Goal: Go to known website: Go to known website

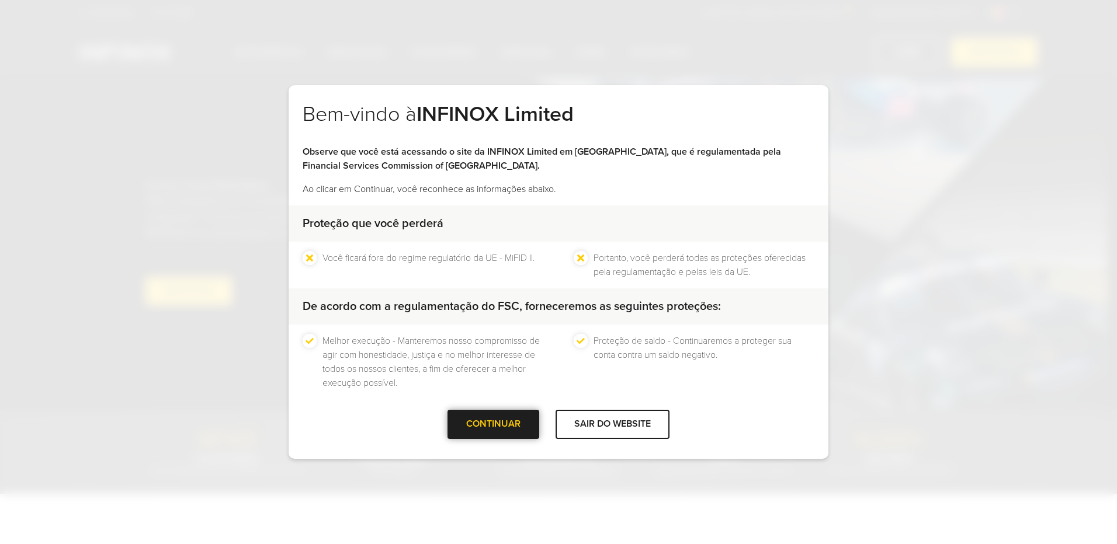
click at [494, 425] on div at bounding box center [494, 425] width 0 height 0
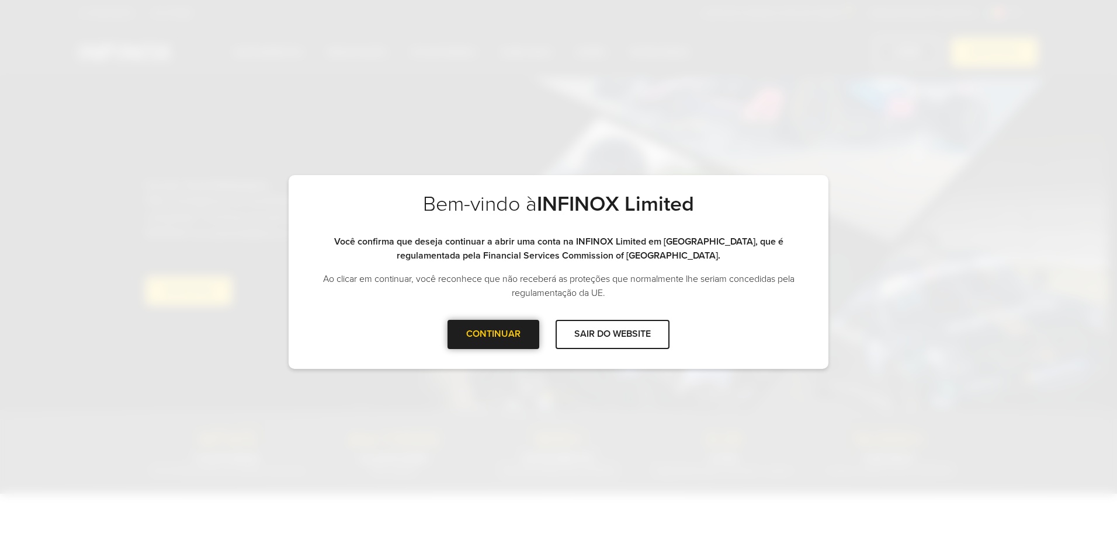
click at [494, 335] on div at bounding box center [494, 335] width 0 height 0
